Goal: Find specific page/section: Find specific page/section

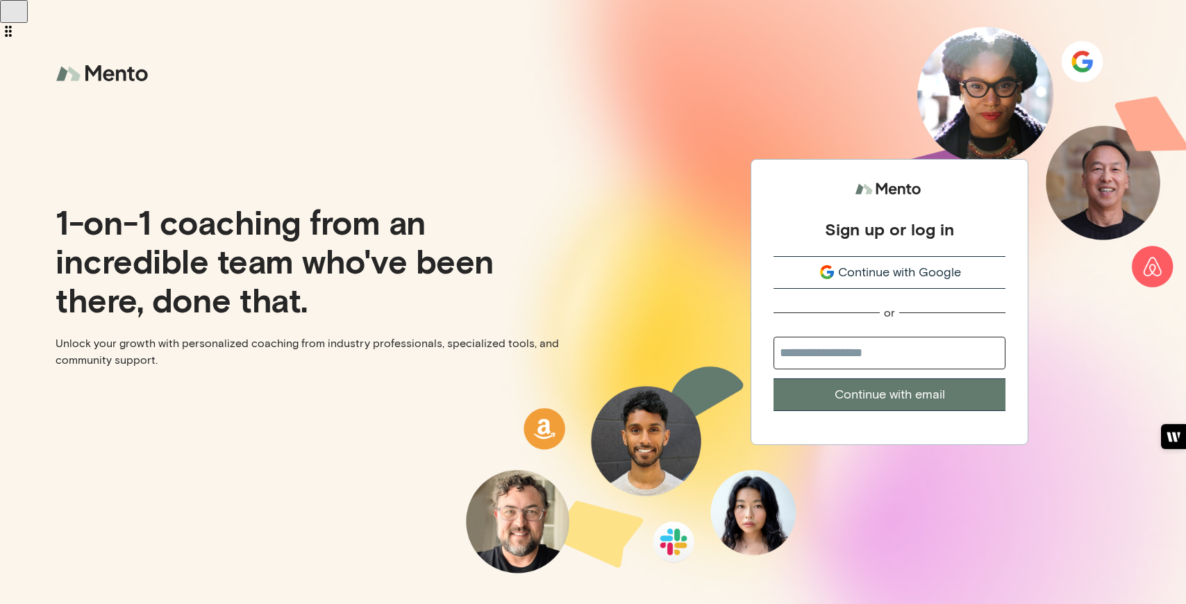
click at [885, 270] on span "Continue with Google" at bounding box center [899, 272] width 123 height 19
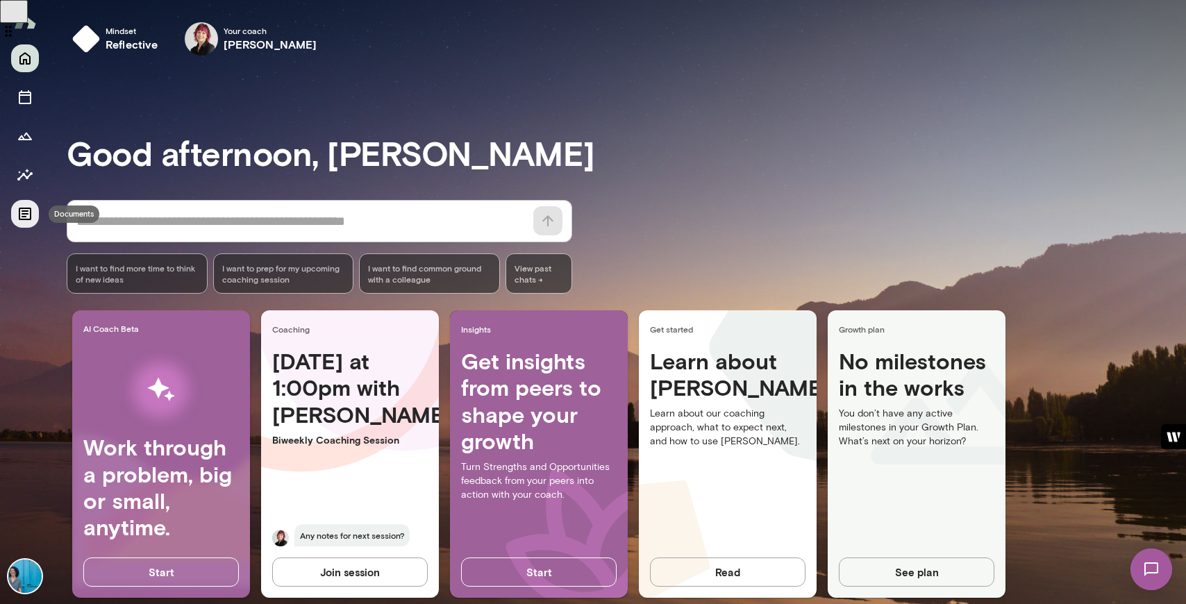
click at [21, 215] on icon "Documents" at bounding box center [25, 214] width 17 height 17
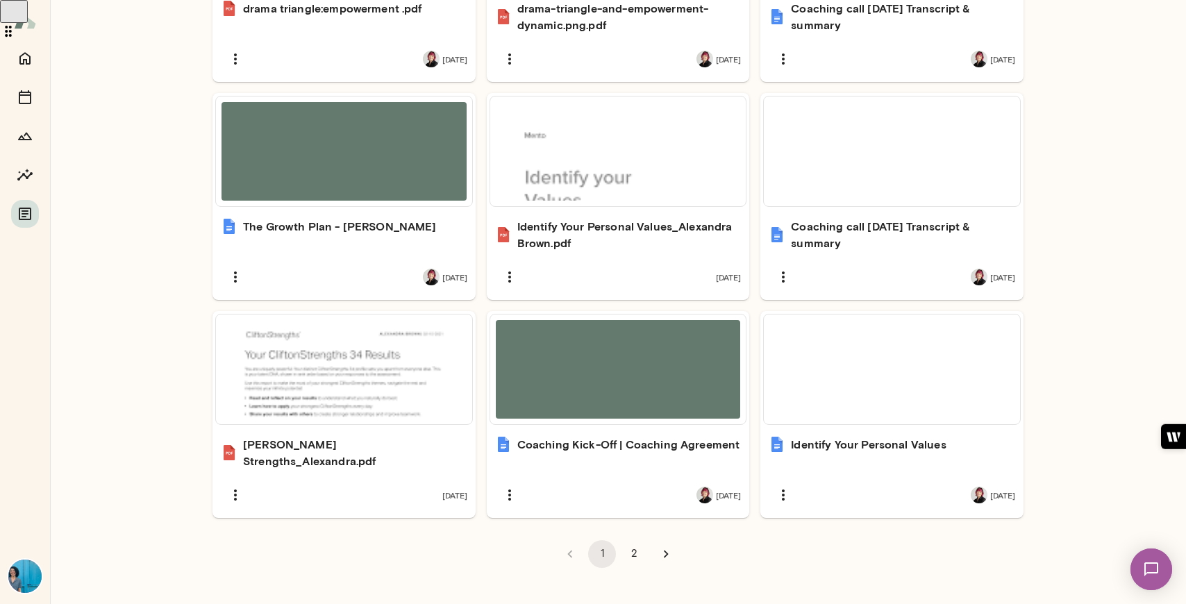
scroll to position [804, 0]
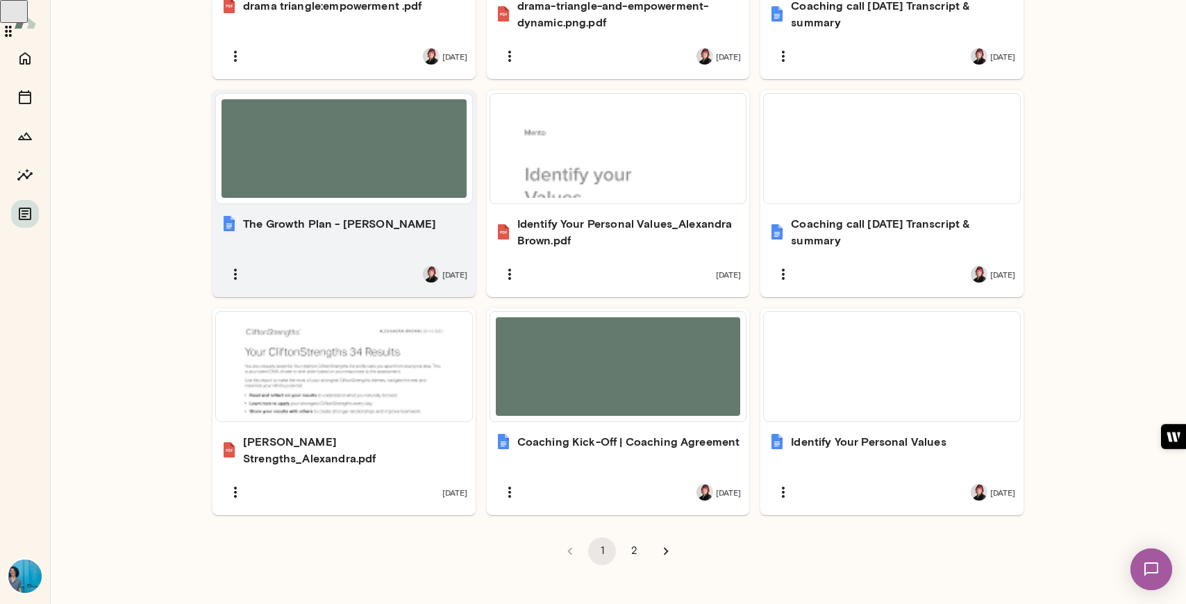
click at [352, 251] on div "The Growth Plan - [PERSON_NAME] [DATE]" at bounding box center [344, 252] width 263 height 90
